Goal: Task Accomplishment & Management: Use online tool/utility

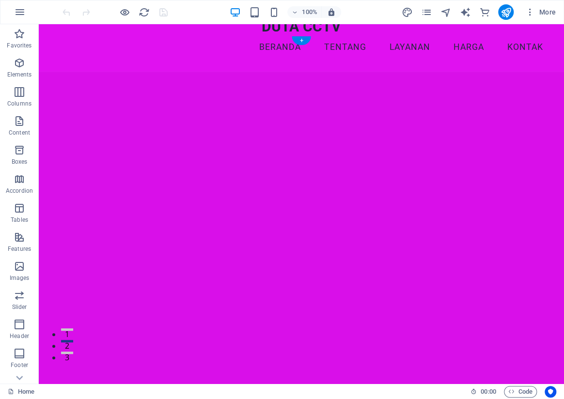
scroll to position [44, 0]
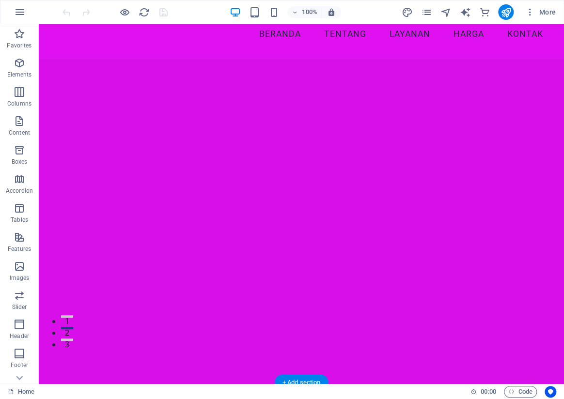
click at [102, 58] on figure at bounding box center [301, 213] width 499 height 312
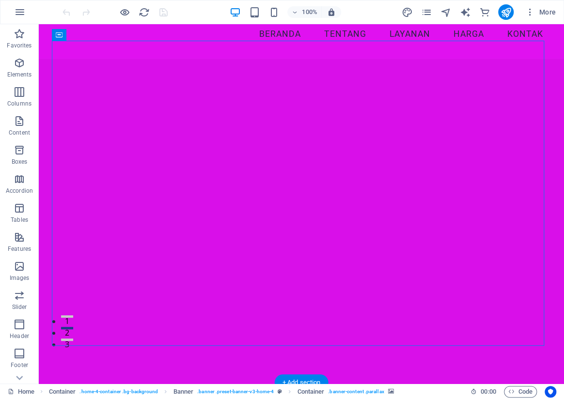
click at [102, 58] on figure at bounding box center [301, 213] width 499 height 312
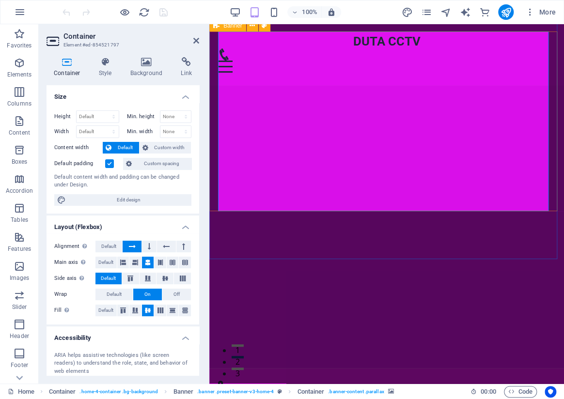
scroll to position [0, 0]
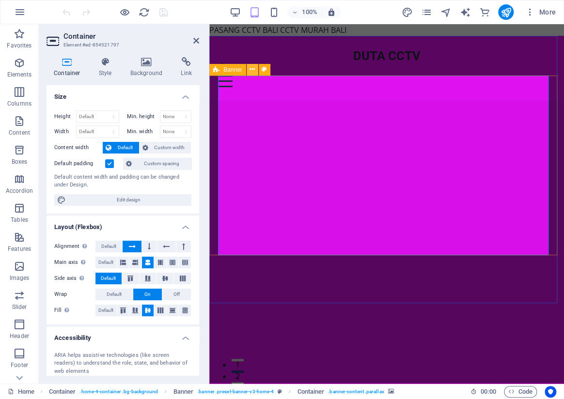
click at [253, 70] on icon at bounding box center [252, 69] width 5 height 10
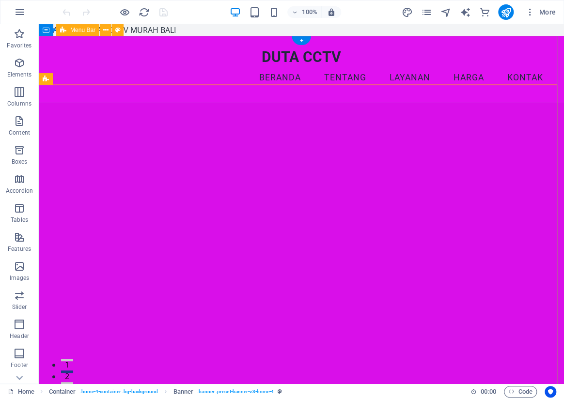
click at [397, 79] on div "DUTA CCTV Menu Beranda Tentang Layanan Harga Kontak" at bounding box center [301, 69] width 525 height 66
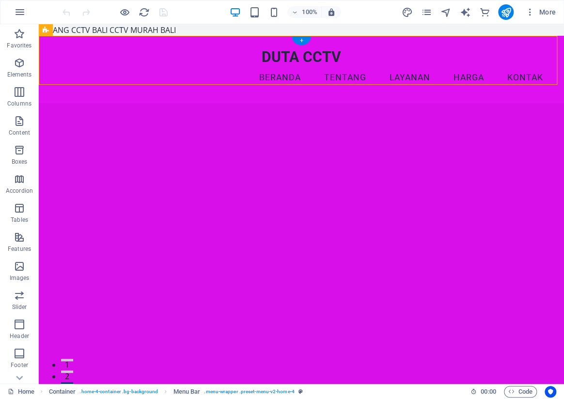
click at [233, 122] on figure at bounding box center [301, 252] width 499 height 312
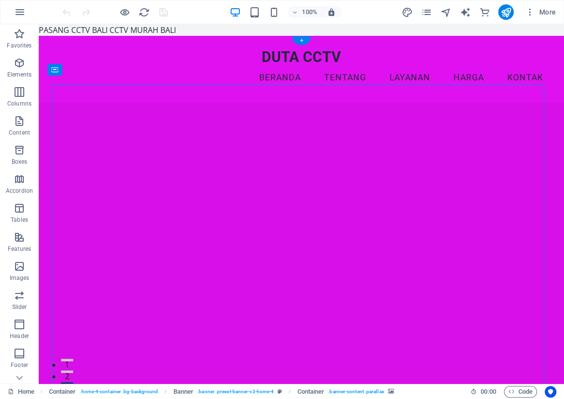
click at [233, 122] on figure at bounding box center [301, 252] width 499 height 312
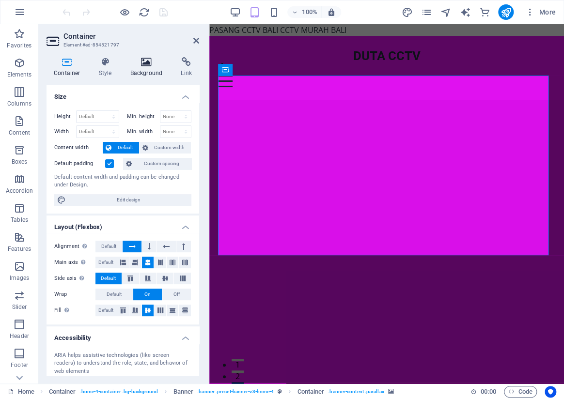
click at [145, 71] on h4 "Background" at bounding box center [148, 67] width 51 height 20
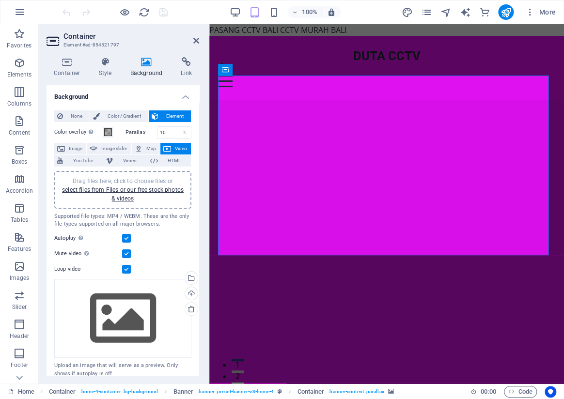
click at [176, 149] on span "Video" at bounding box center [181, 149] width 14 height 12
click at [126, 189] on link "select files from Files or our free stock photos & videos" at bounding box center [123, 195] width 122 height 16
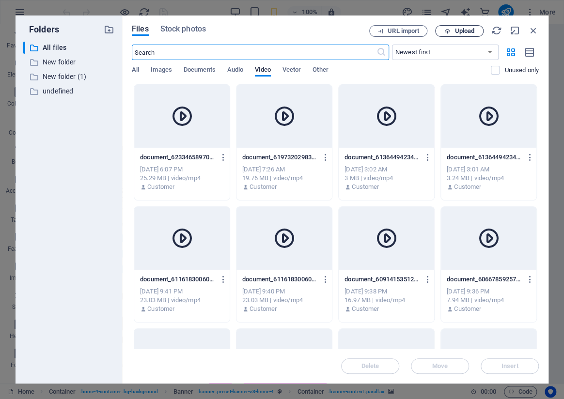
click at [455, 29] on span "Upload" at bounding box center [465, 31] width 20 height 6
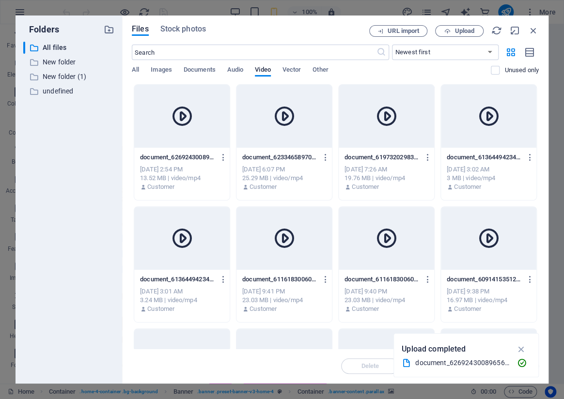
click at [186, 133] on div at bounding box center [181, 116] width 95 height 63
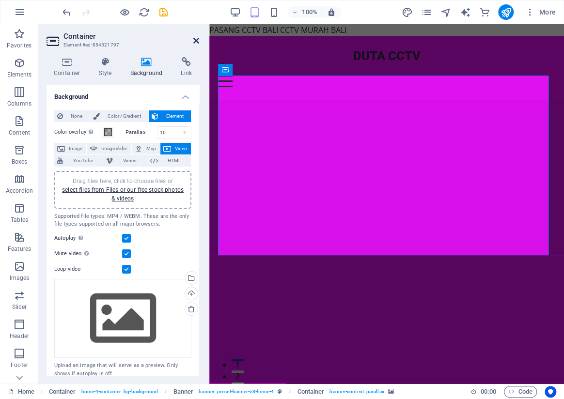
click at [196, 43] on icon at bounding box center [196, 41] width 6 height 8
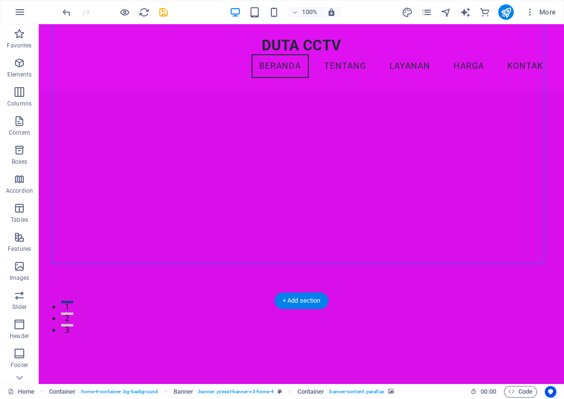
scroll to position [44, 0]
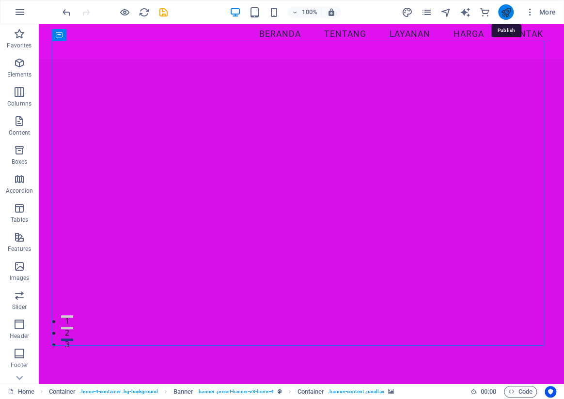
click at [508, 14] on icon "publish" at bounding box center [505, 12] width 11 height 11
checkbox input "false"
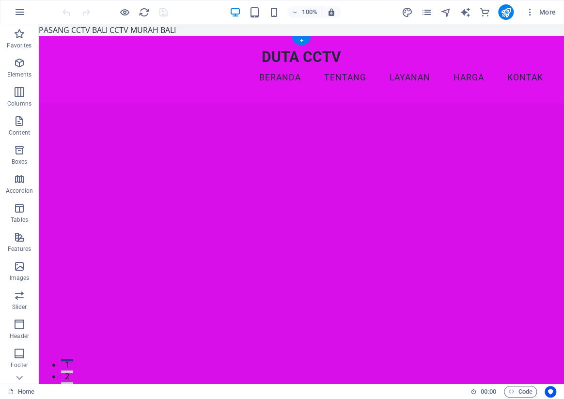
click at [89, 102] on figure at bounding box center [301, 252] width 499 height 312
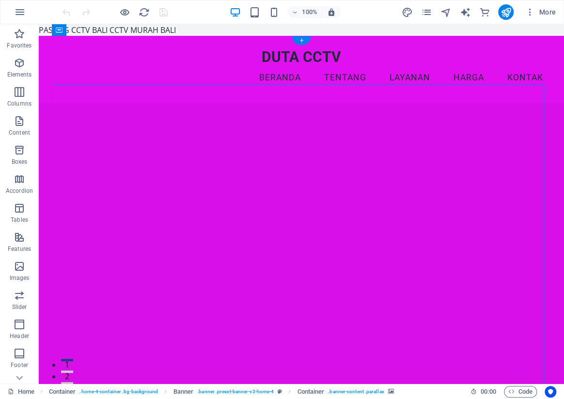
click at [89, 102] on figure at bounding box center [301, 252] width 499 height 312
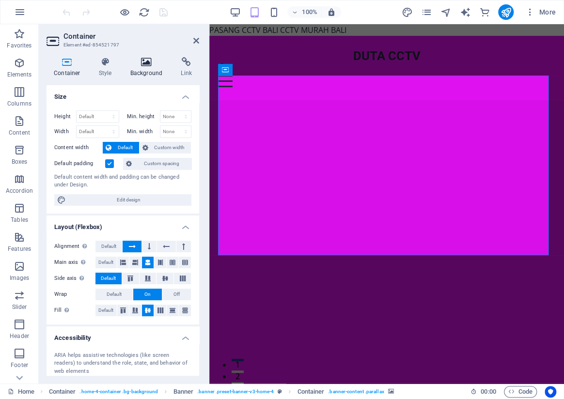
click at [141, 72] on h4 "Background" at bounding box center [148, 67] width 51 height 20
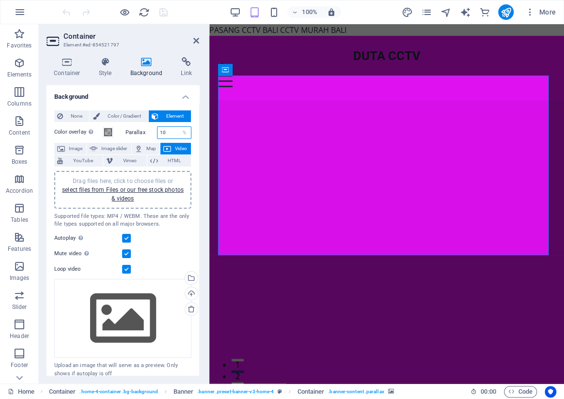
drag, startPoint x: 170, startPoint y: 130, endPoint x: 155, endPoint y: 131, distance: 14.6
click at [157, 131] on div "10 %" at bounding box center [174, 133] width 35 height 13
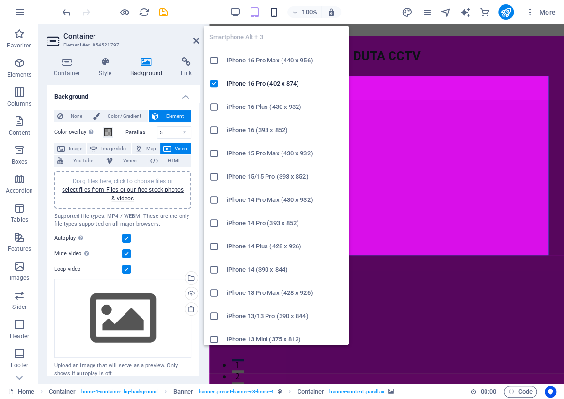
click at [273, 11] on icon "button" at bounding box center [273, 12] width 11 height 11
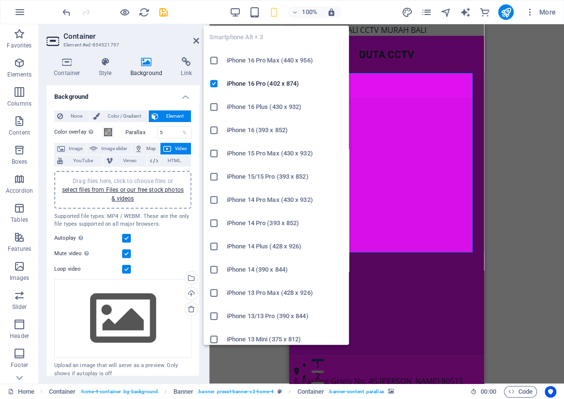
click at [255, 59] on h6 "iPhone 16 Pro Max (440 x 956)" at bounding box center [285, 61] width 116 height 12
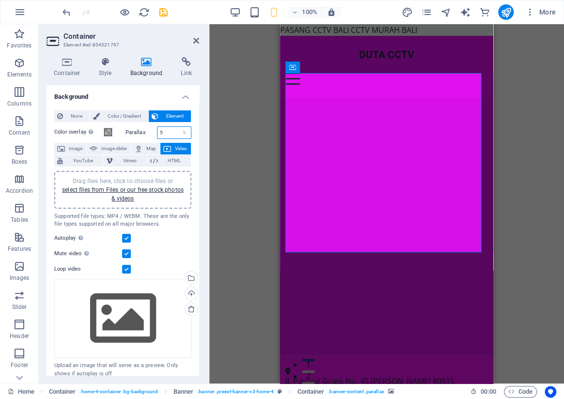
drag, startPoint x: 160, startPoint y: 130, endPoint x: 138, endPoint y: 131, distance: 22.3
click at [138, 131] on div "Parallax 5 %" at bounding box center [159, 133] width 66 height 13
type input "0"
click at [502, 16] on icon "publish" at bounding box center [505, 12] width 11 height 11
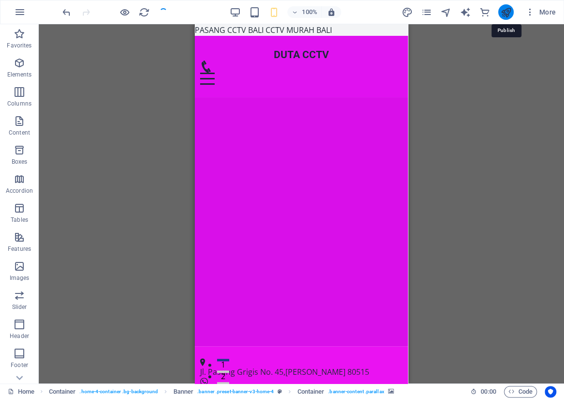
checkbox input "false"
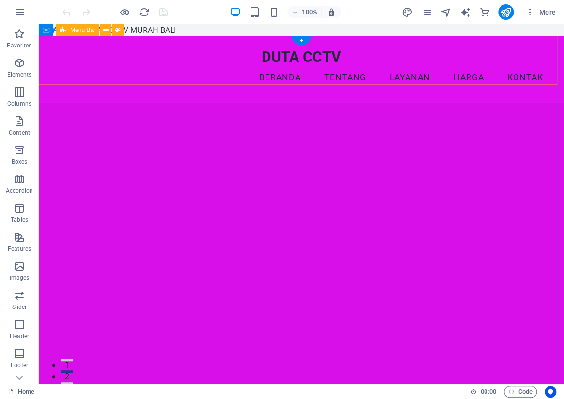
click at [193, 79] on div "DUTA CCTV Menu Beranda Tentang Layanan Harga Kontak" at bounding box center [301, 69] width 525 height 66
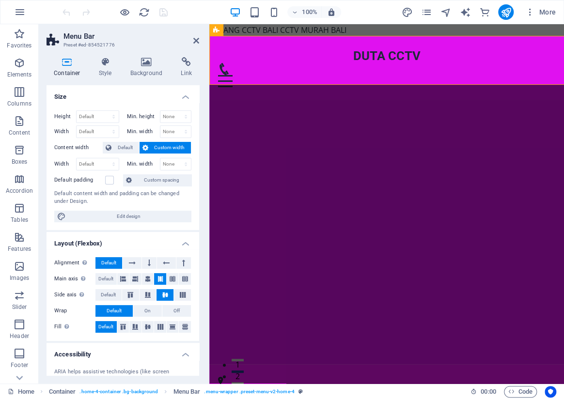
select select "vw"
select select "rem"
select select "vw"
select select "preset-menu-v2-home-4"
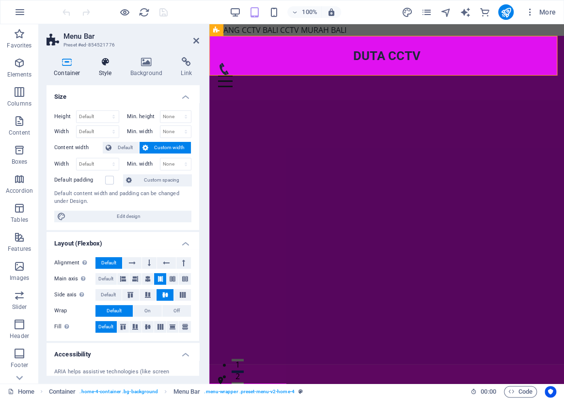
click at [104, 73] on h4 "Style" at bounding box center [108, 67] width 32 height 20
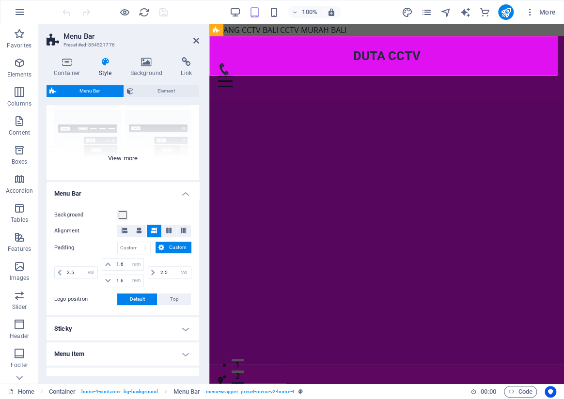
scroll to position [132, 0]
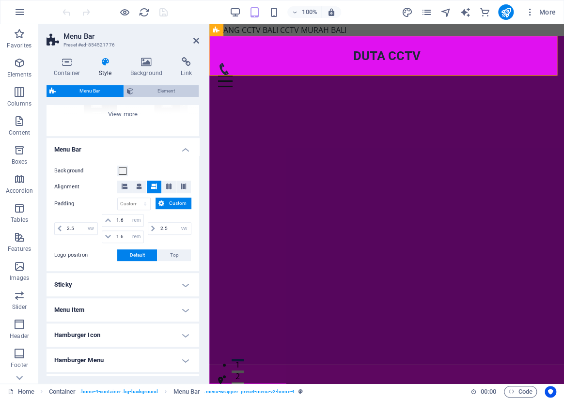
click at [131, 93] on icon at bounding box center [130, 91] width 7 height 12
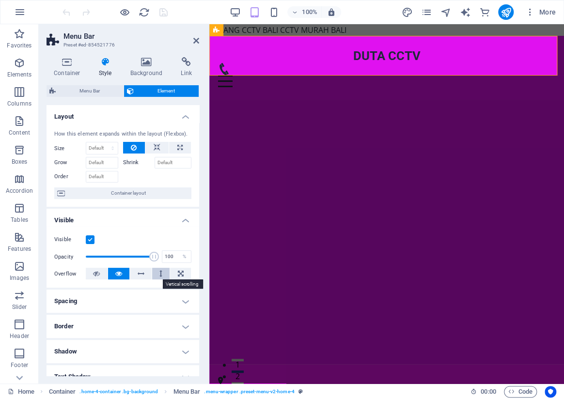
scroll to position [139, 0]
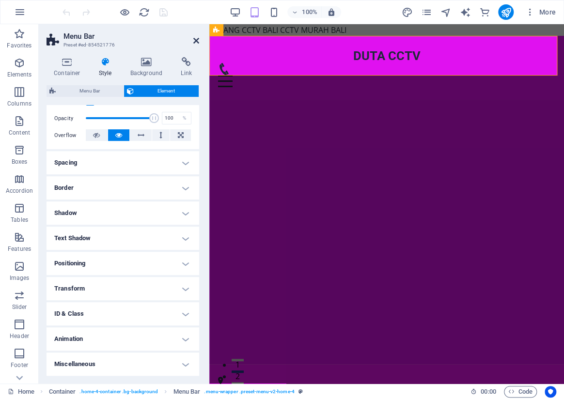
click at [198, 42] on icon at bounding box center [196, 41] width 6 height 8
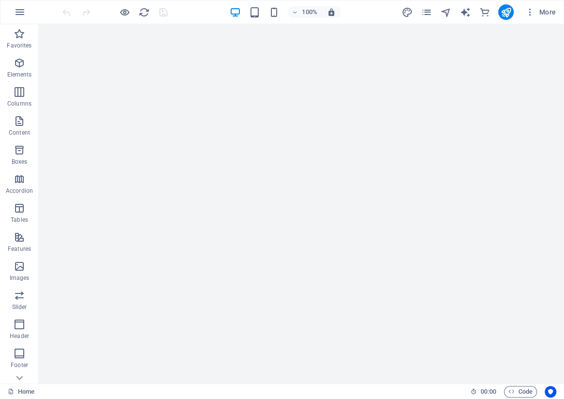
scroll to position [8980, 0]
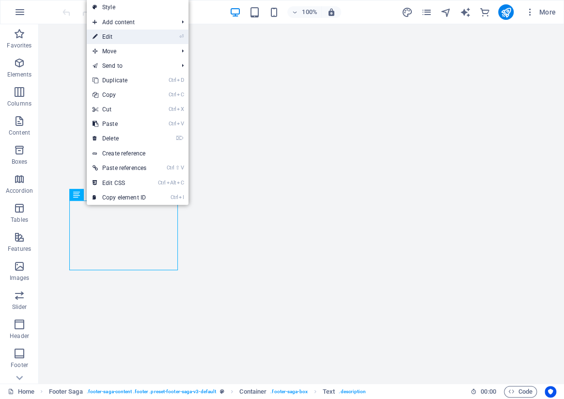
click at [108, 35] on link "⏎ Edit" at bounding box center [119, 37] width 65 height 15
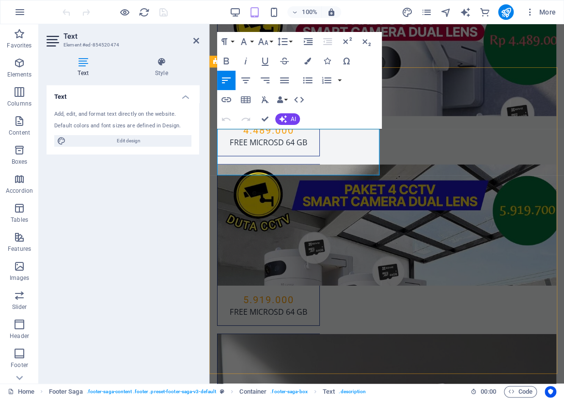
scroll to position [8861, 0]
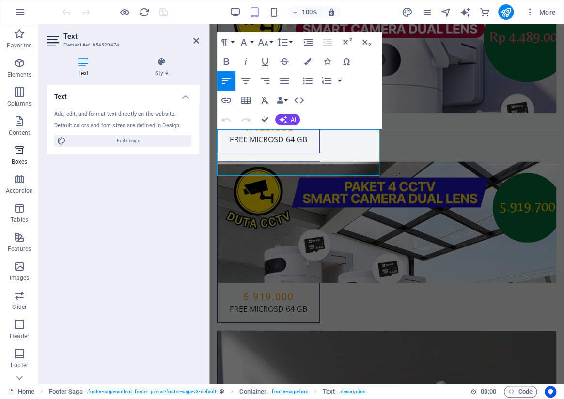
scroll to position [8858, 0]
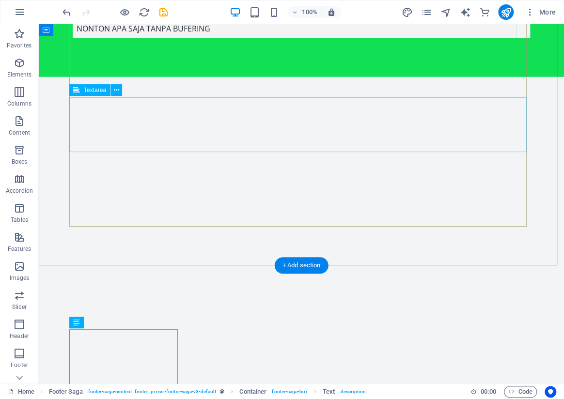
scroll to position [8980, 0]
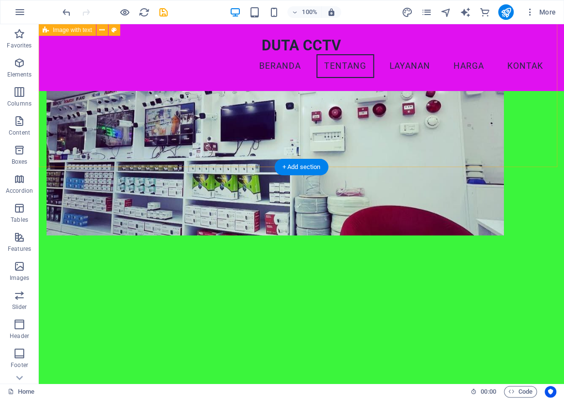
scroll to position [523, 0]
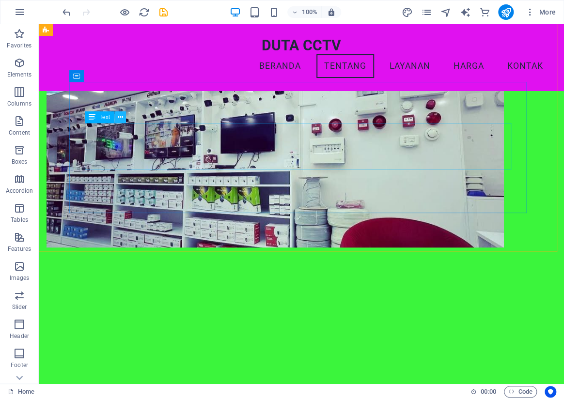
click at [119, 117] on icon at bounding box center [119, 117] width 5 height 10
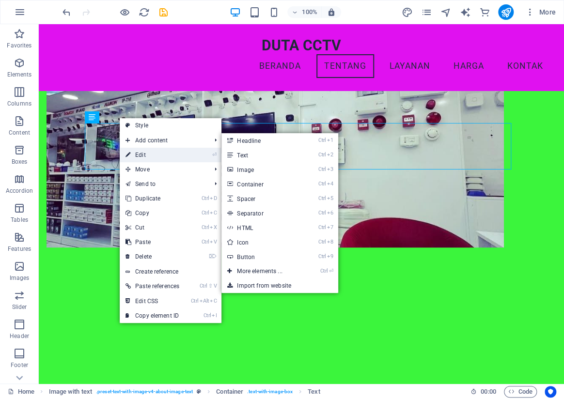
click at [145, 153] on link "⏎ Edit" at bounding box center [152, 155] width 65 height 15
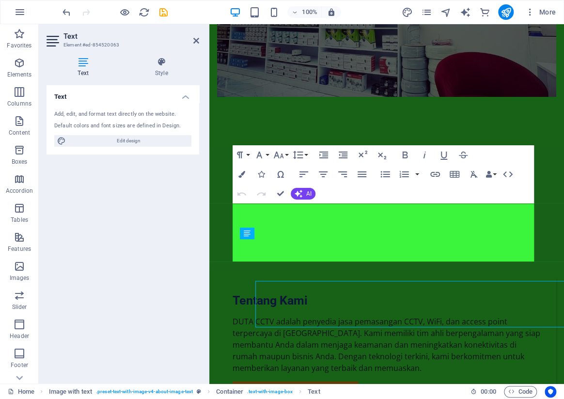
scroll to position [366, 0]
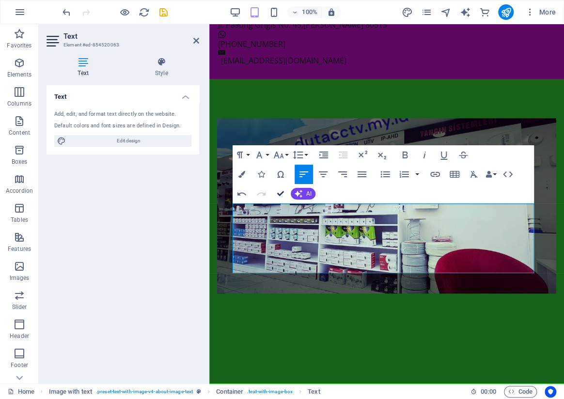
drag, startPoint x: 281, startPoint y: 193, endPoint x: 242, endPoint y: 168, distance: 46.4
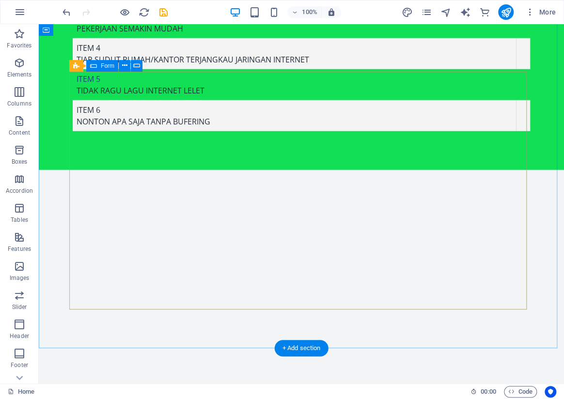
scroll to position [8980, 0]
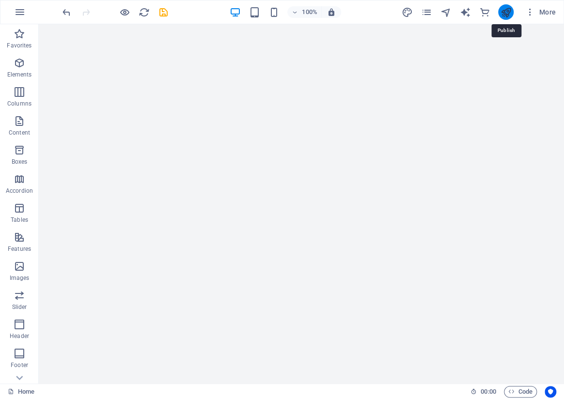
click at [506, 12] on icon "publish" at bounding box center [505, 12] width 11 height 11
checkbox input "false"
